Goal: Information Seeking & Learning: Learn about a topic

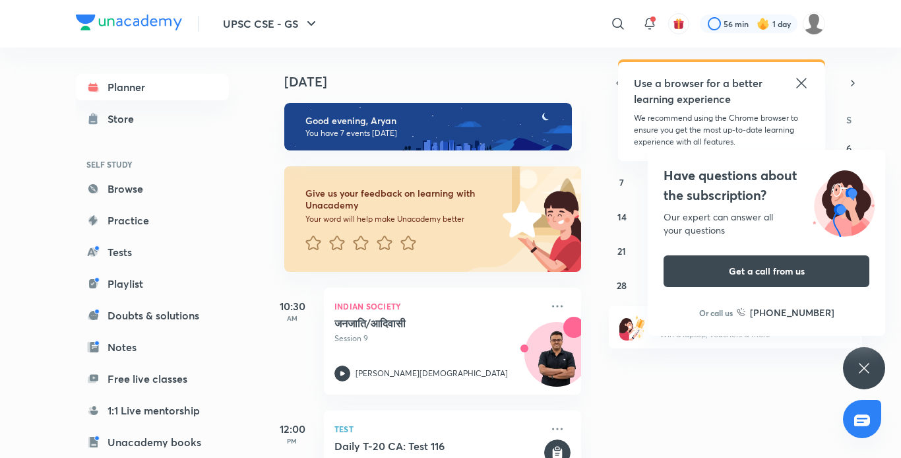
click at [225, 298] on div "Planner Store SELF STUDY Browse Practice Tests Playlist Doubts & solutions Note…" at bounding box center [165, 248] width 179 height 400
click at [857, 366] on icon at bounding box center [864, 368] width 16 height 16
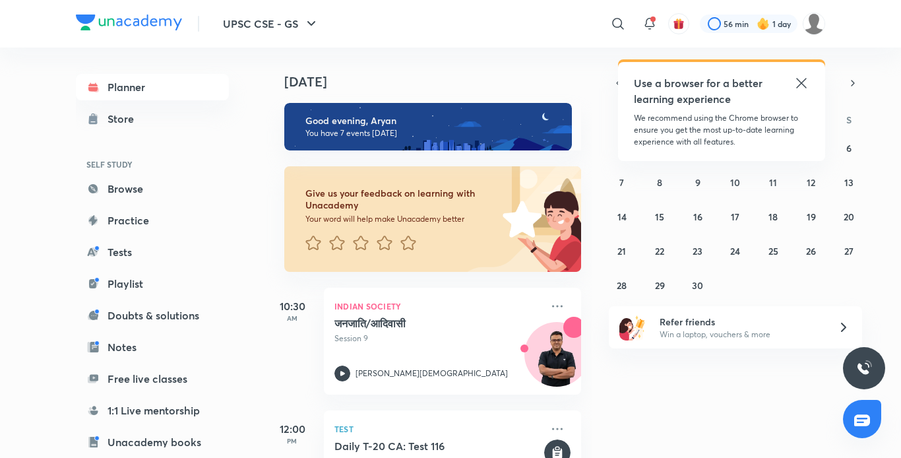
click at [802, 82] on icon at bounding box center [802, 83] width 16 height 16
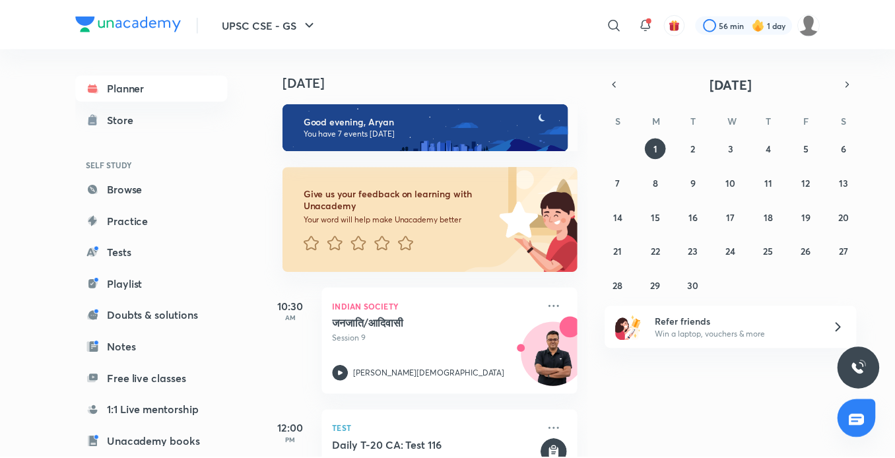
scroll to position [136, 0]
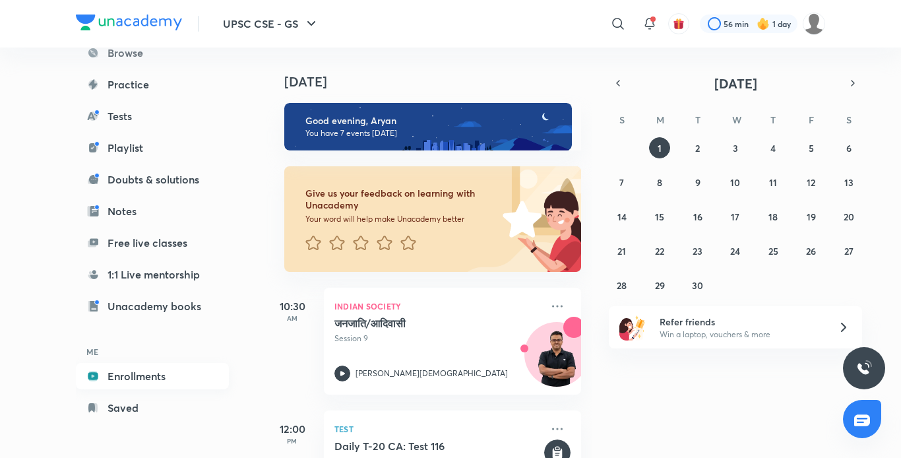
click at [142, 374] on link "Enrollments" at bounding box center [152, 376] width 153 height 26
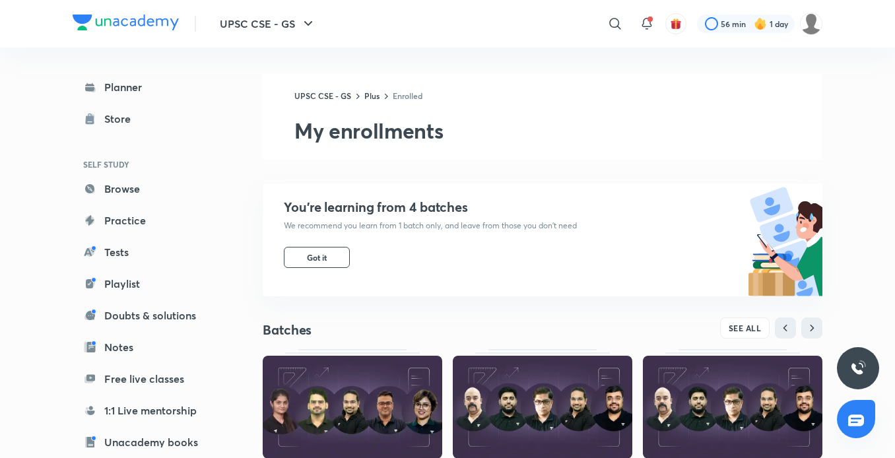
click at [734, 397] on img at bounding box center [732, 407] width 179 height 103
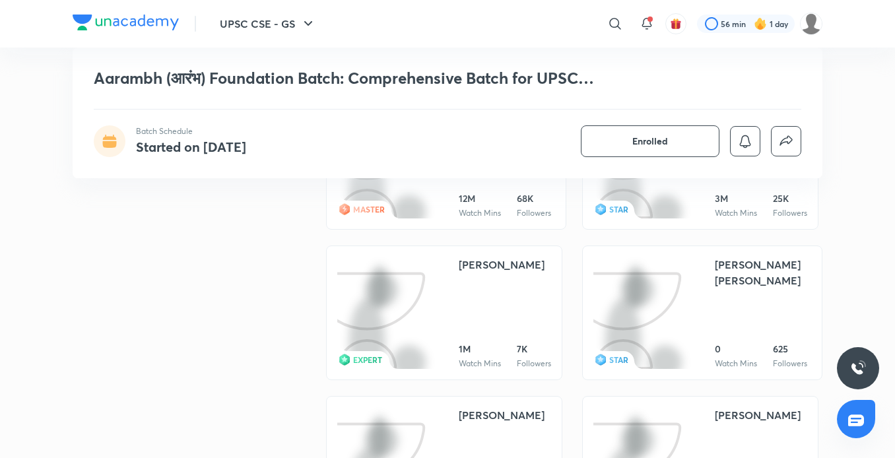
scroll to position [3141, 0]
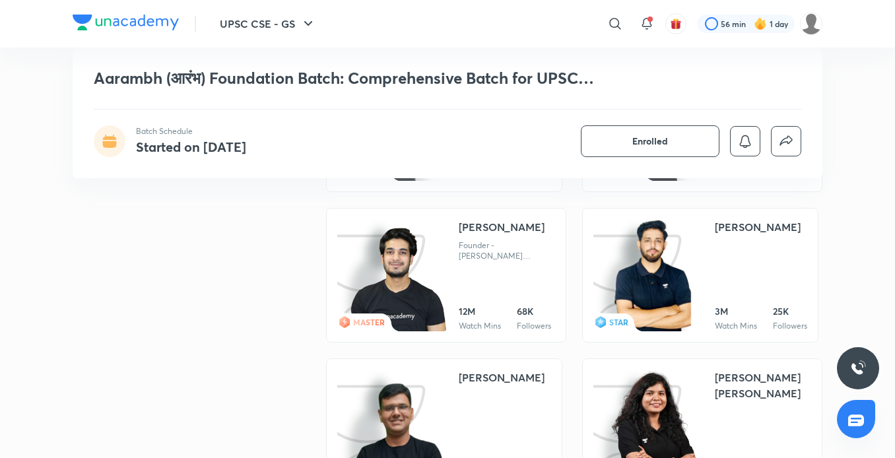
click at [401, 269] on img at bounding box center [398, 280] width 100 height 106
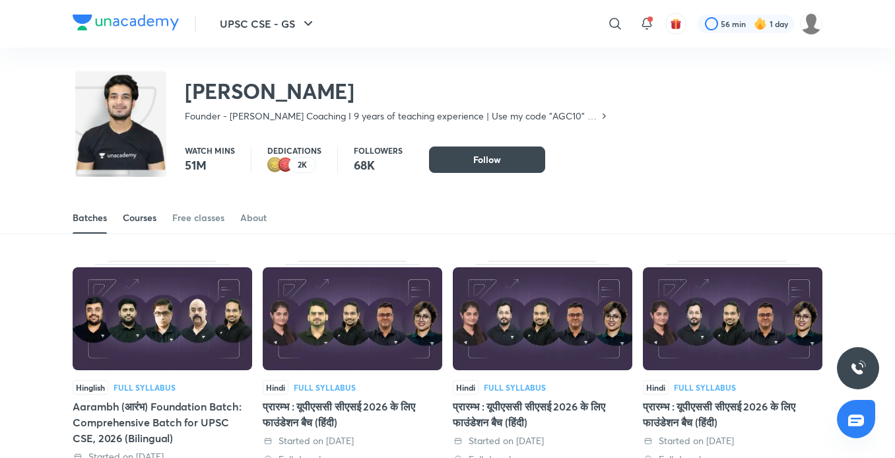
click at [129, 222] on div "Courses" at bounding box center [140, 217] width 34 height 13
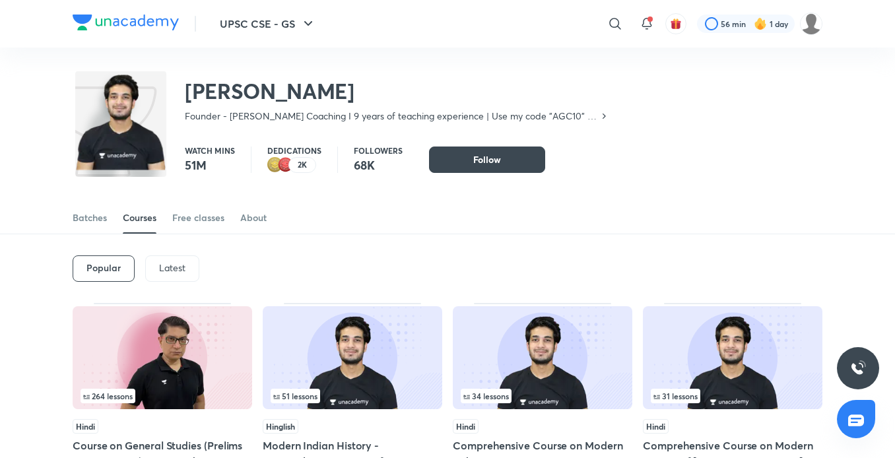
click at [160, 268] on p "Latest" at bounding box center [172, 268] width 26 height 11
click at [160, 268] on h6 "Latest" at bounding box center [171, 268] width 27 height 11
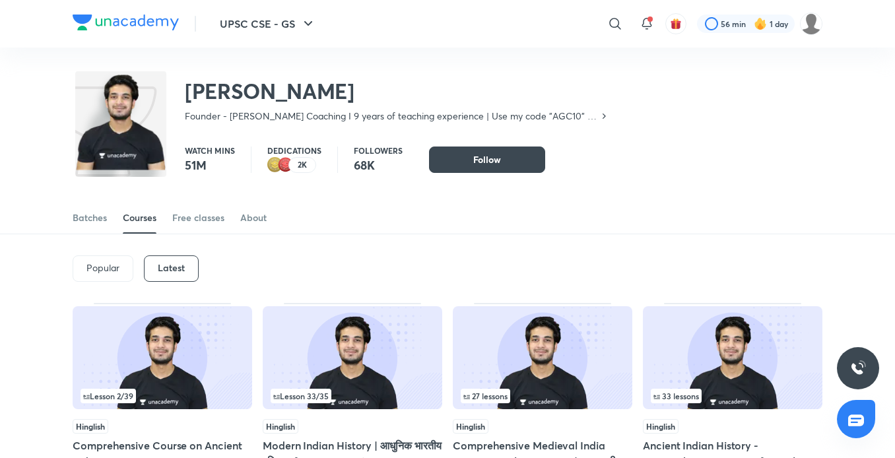
click at [522, 340] on img at bounding box center [542, 357] width 179 height 103
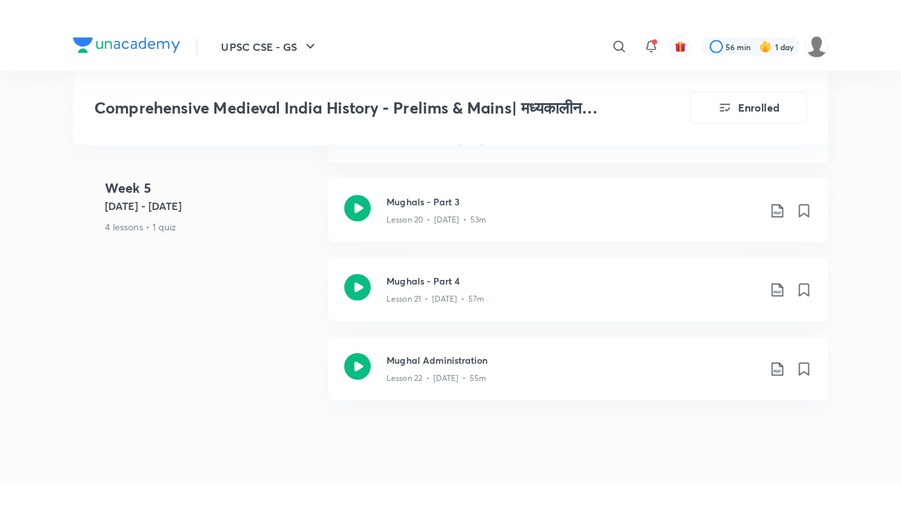
scroll to position [2719, 0]
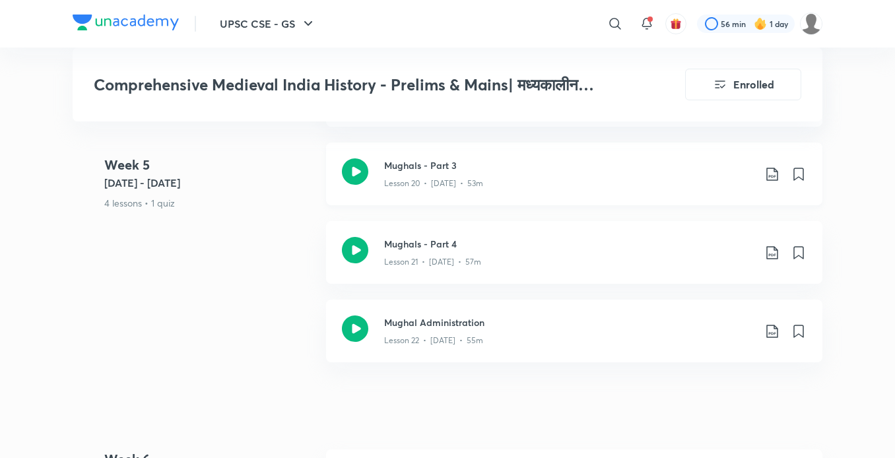
click at [431, 189] on p "Lesson 20 • [DATE] • 53m" at bounding box center [433, 183] width 99 height 12
click at [480, 362] on div "Mughal Administration Lesson 22 • [DATE] • 55m" at bounding box center [574, 331] width 496 height 63
click at [407, 189] on div "Lesson 20 • [DATE] • 53m" at bounding box center [569, 180] width 370 height 17
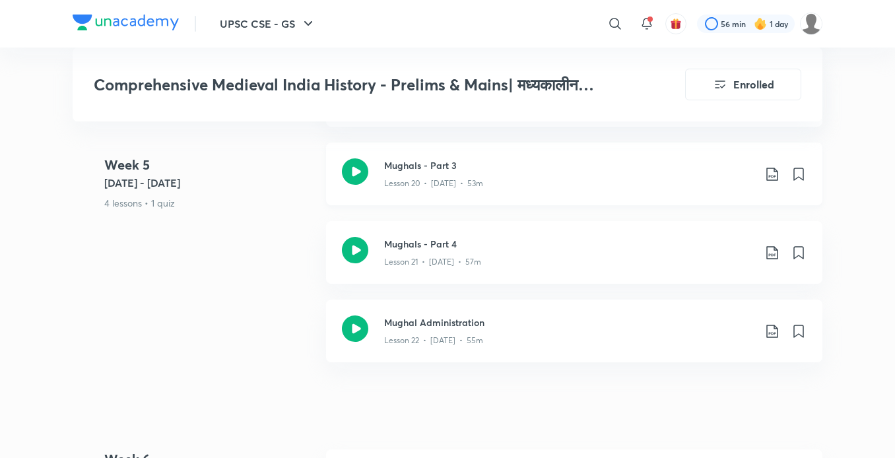
click at [407, 196] on iframe at bounding box center [447, 229] width 895 height 458
